Goal: Information Seeking & Learning: Learn about a topic

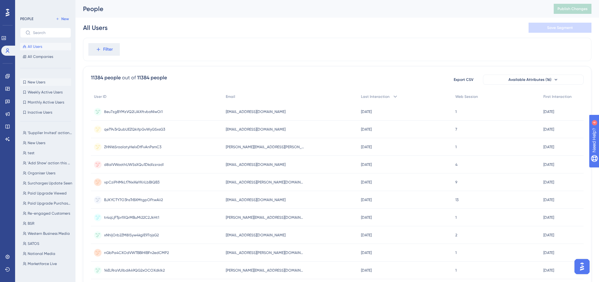
click at [35, 82] on span "New Users" at bounding box center [37, 82] width 18 height 5
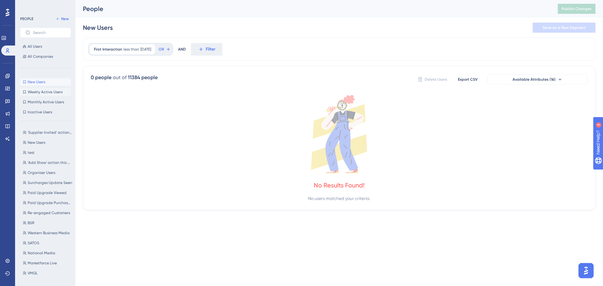
click at [47, 91] on span "Weekly Active Users" at bounding box center [45, 92] width 35 height 5
click at [52, 101] on span "Monthly Active Users" at bounding box center [46, 102] width 36 height 5
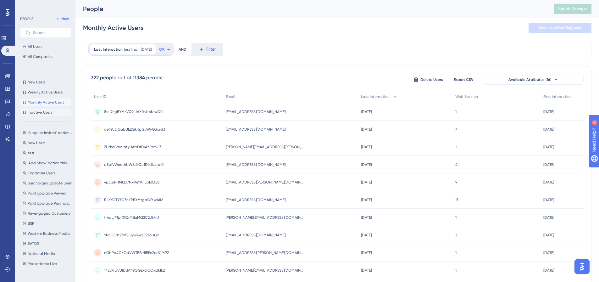
click at [49, 114] on span "Inactive Users" at bounding box center [40, 112] width 25 height 5
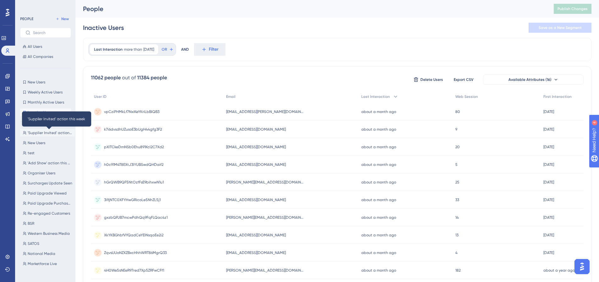
click at [47, 132] on span "'Supplier Invited' action this week" at bounding box center [50, 132] width 45 height 5
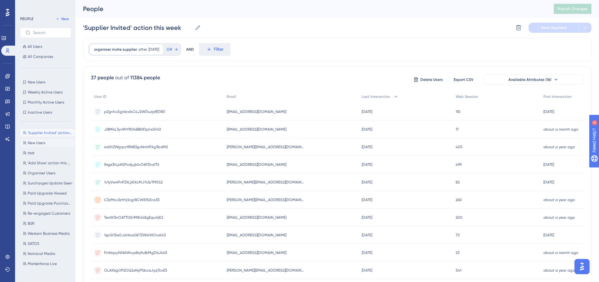
click at [47, 144] on button "New Users New Users" at bounding box center [47, 143] width 55 height 8
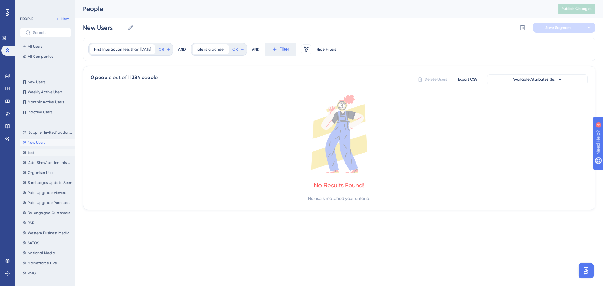
click at [42, 152] on button "test test" at bounding box center [47, 153] width 55 height 8
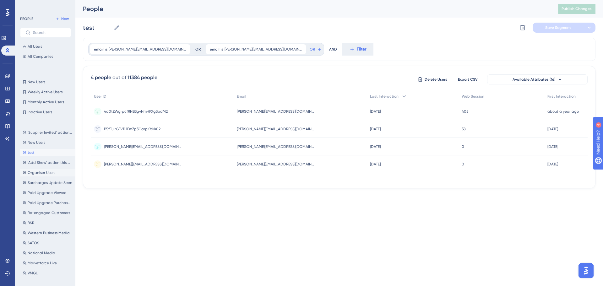
click at [41, 173] on span "Organiser Users" at bounding box center [42, 172] width 28 height 5
type input "Organiser Users"
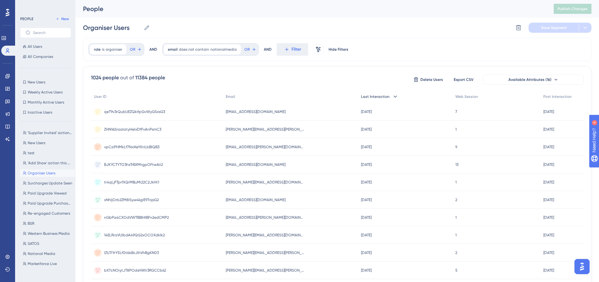
click at [388, 97] on div "Last Interaction" at bounding box center [405, 96] width 94 height 13
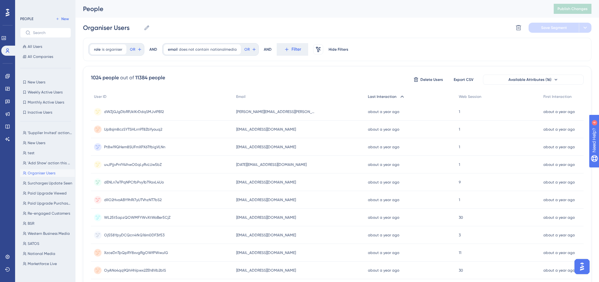
click at [388, 97] on span "Last Interaction" at bounding box center [382, 96] width 29 height 5
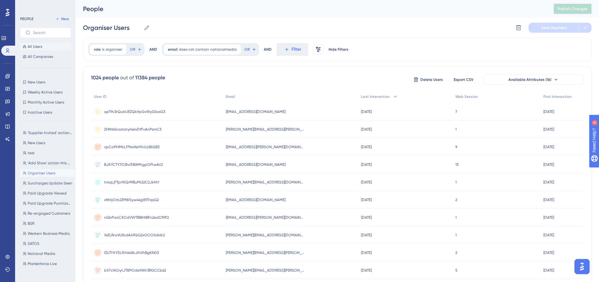
click at [40, 47] on span "All Users" at bounding box center [35, 46] width 14 height 5
